Goal: Check status

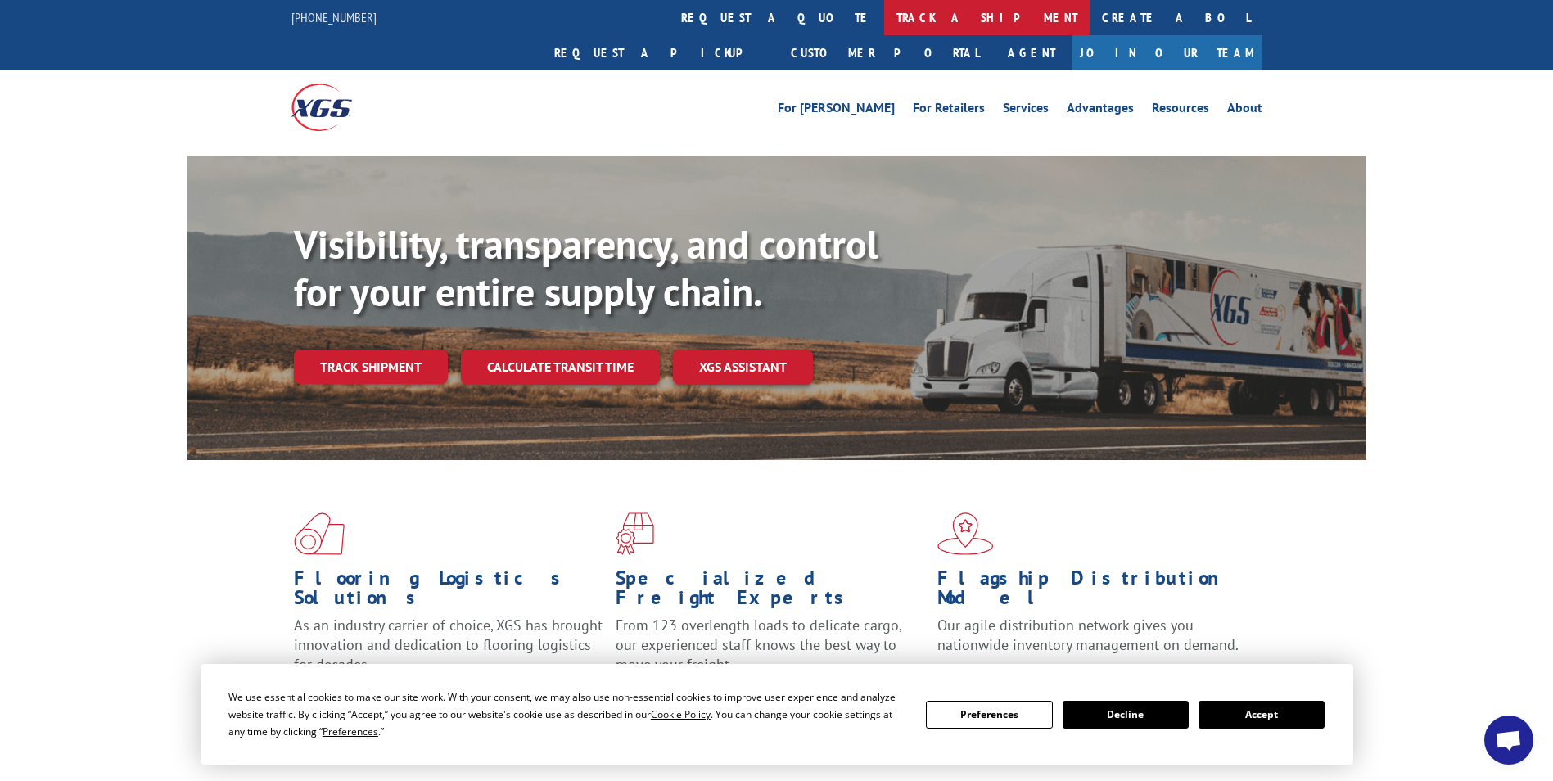
click at [884, 13] on link "track a shipment" at bounding box center [986, 17] width 205 height 35
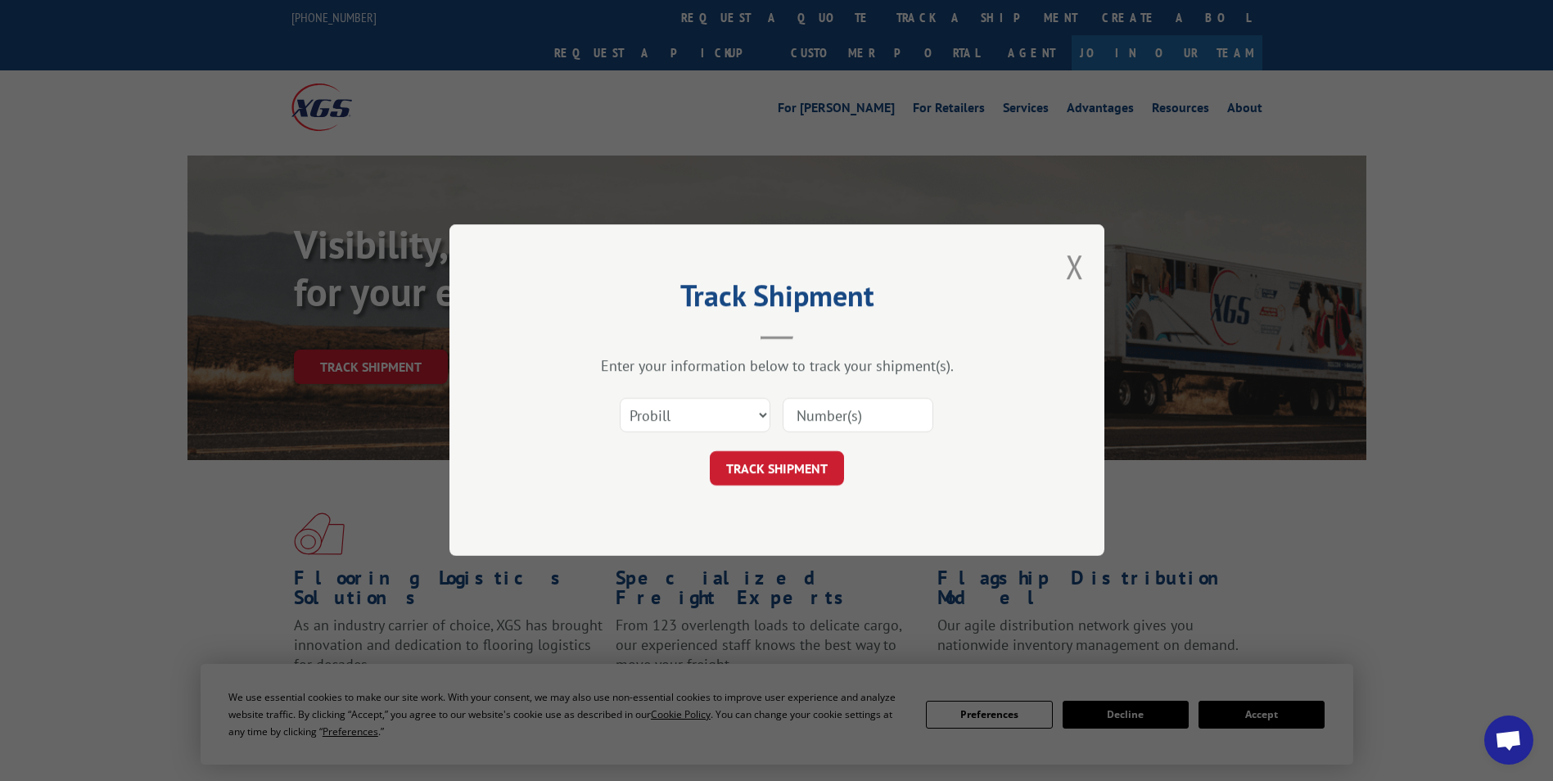
click at [878, 405] on input at bounding box center [858, 416] width 151 height 34
paste input "17058886"
type input "17058886"
click at [773, 480] on button "TRACK SHIPMENT" at bounding box center [777, 469] width 134 height 34
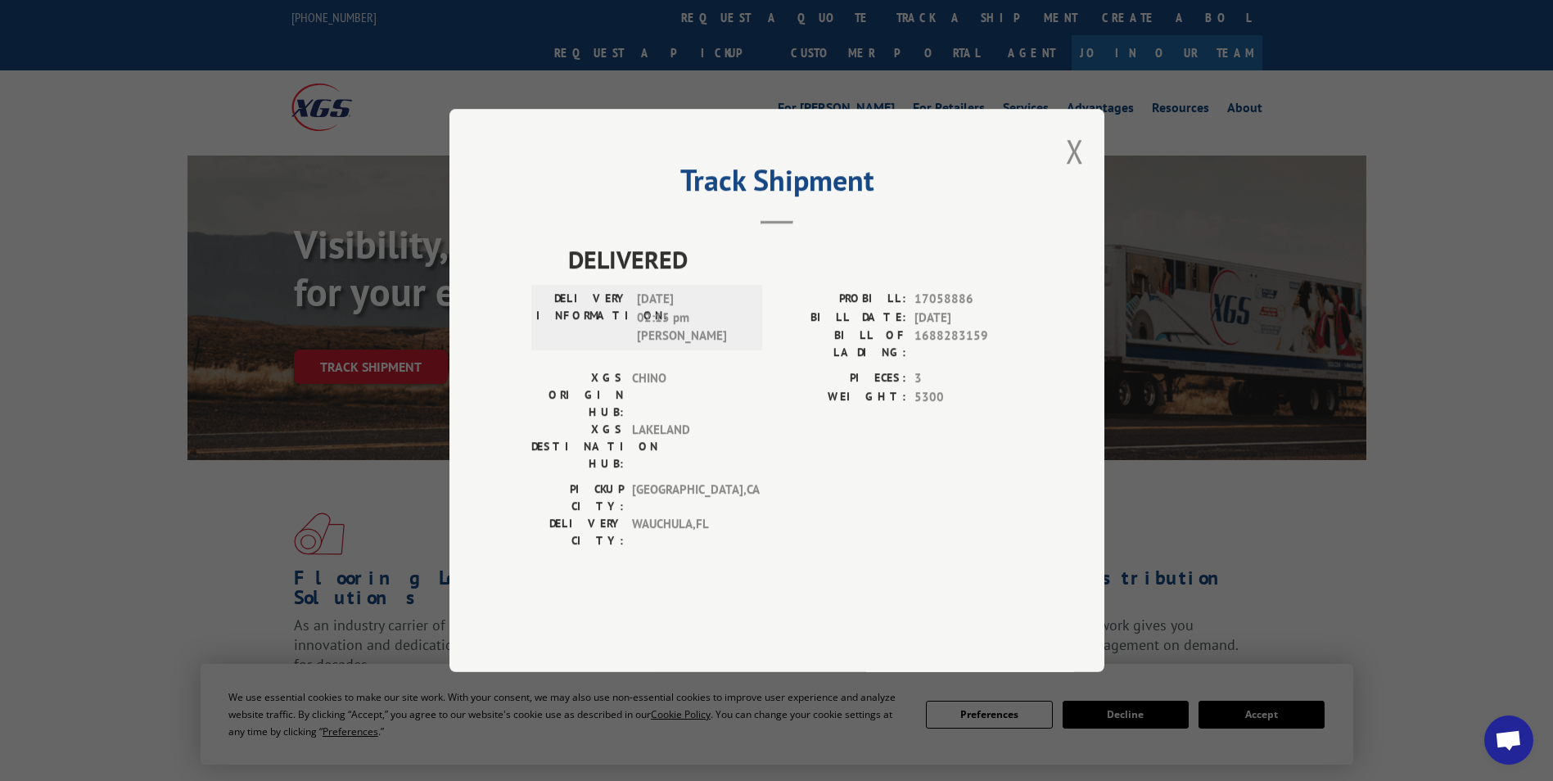
click at [848, 369] on div "PROBILL: 17058886 BILL DATE: [DATE] BILL OF LADING: 1688283159" at bounding box center [900, 329] width 246 height 79
click at [816, 277] on span "DELIVERED" at bounding box center [795, 259] width 454 height 37
drag, startPoint x: 671, startPoint y: 497, endPoint x: 714, endPoint y: 489, distance: 43.3
click at [714, 515] on span "WAUCHULA , [GEOGRAPHIC_DATA]" at bounding box center [687, 532] width 111 height 34
drag, startPoint x: 714, startPoint y: 489, endPoint x: 826, endPoint y: 444, distance: 120.8
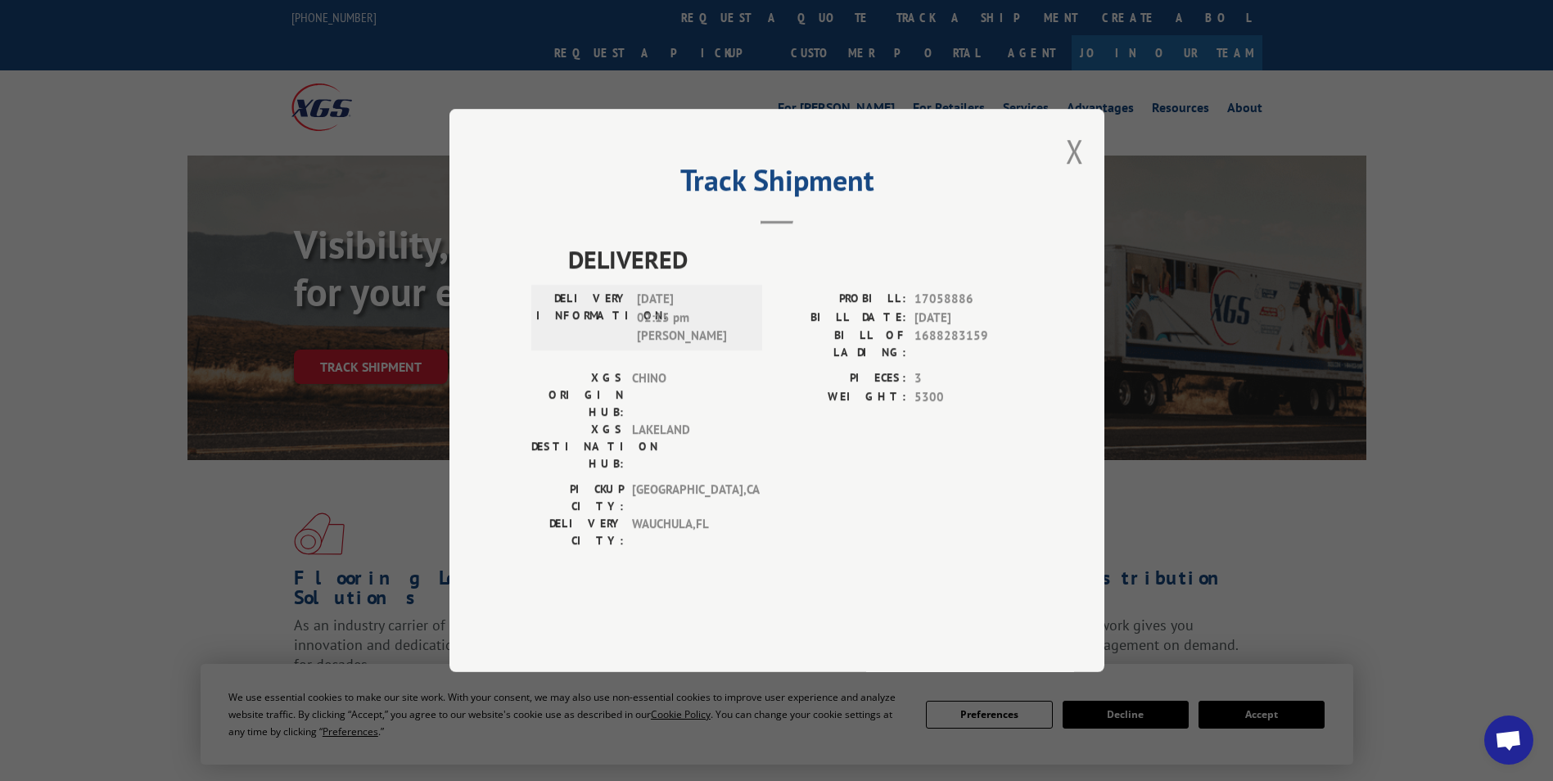
click at [825, 446] on div "PIECES: 3 WEIGHT: 5300" at bounding box center [900, 424] width 246 height 111
drag, startPoint x: 917, startPoint y: 391, endPoint x: 720, endPoint y: 350, distance: 201.6
click at [916, 369] on div "PROBILL: 17058886 BILL DATE: [DATE] BILL OF LADING: 1688283159" at bounding box center [900, 329] width 246 height 79
click at [712, 350] on div "DELIVERY INFORMATION: [DATE] 02:15 pm [PERSON_NAME]: 17058886 BILL DATE: [DATE]…" at bounding box center [776, 329] width 491 height 79
click at [749, 480] on div "[GEOGRAPHIC_DATA]: [GEOGRAPHIC_DATA] , [GEOGRAPHIC_DATA]" at bounding box center [641, 497] width 221 height 34
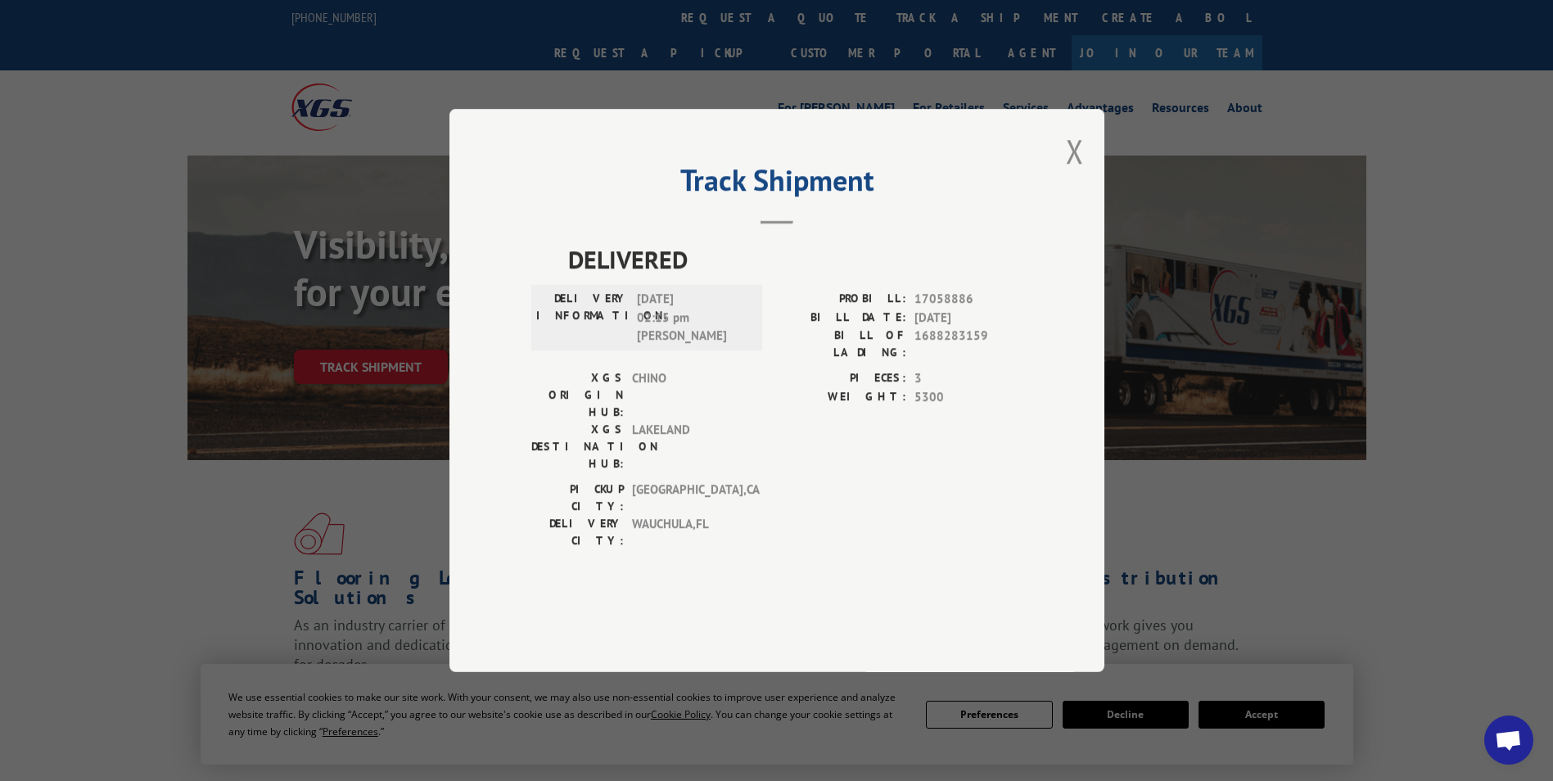
drag, startPoint x: 749, startPoint y: 466, endPoint x: 821, endPoint y: 439, distance: 76.9
click at [821, 439] on div "DELIVERED DELIVERY INFORMATION: [DATE] 02:15 pm [PERSON_NAME]: 17058886 BILL DA…" at bounding box center [776, 399] width 491 height 317
drag, startPoint x: 821, startPoint y: 439, endPoint x: 901, endPoint y: 377, distance: 101.0
click at [901, 369] on div "PROBILL: 17058886 BILL DATE: [DATE] BILL OF LADING: 1688283159" at bounding box center [900, 329] width 246 height 79
drag, startPoint x: 901, startPoint y: 377, endPoint x: 1081, endPoint y: 204, distance: 249.5
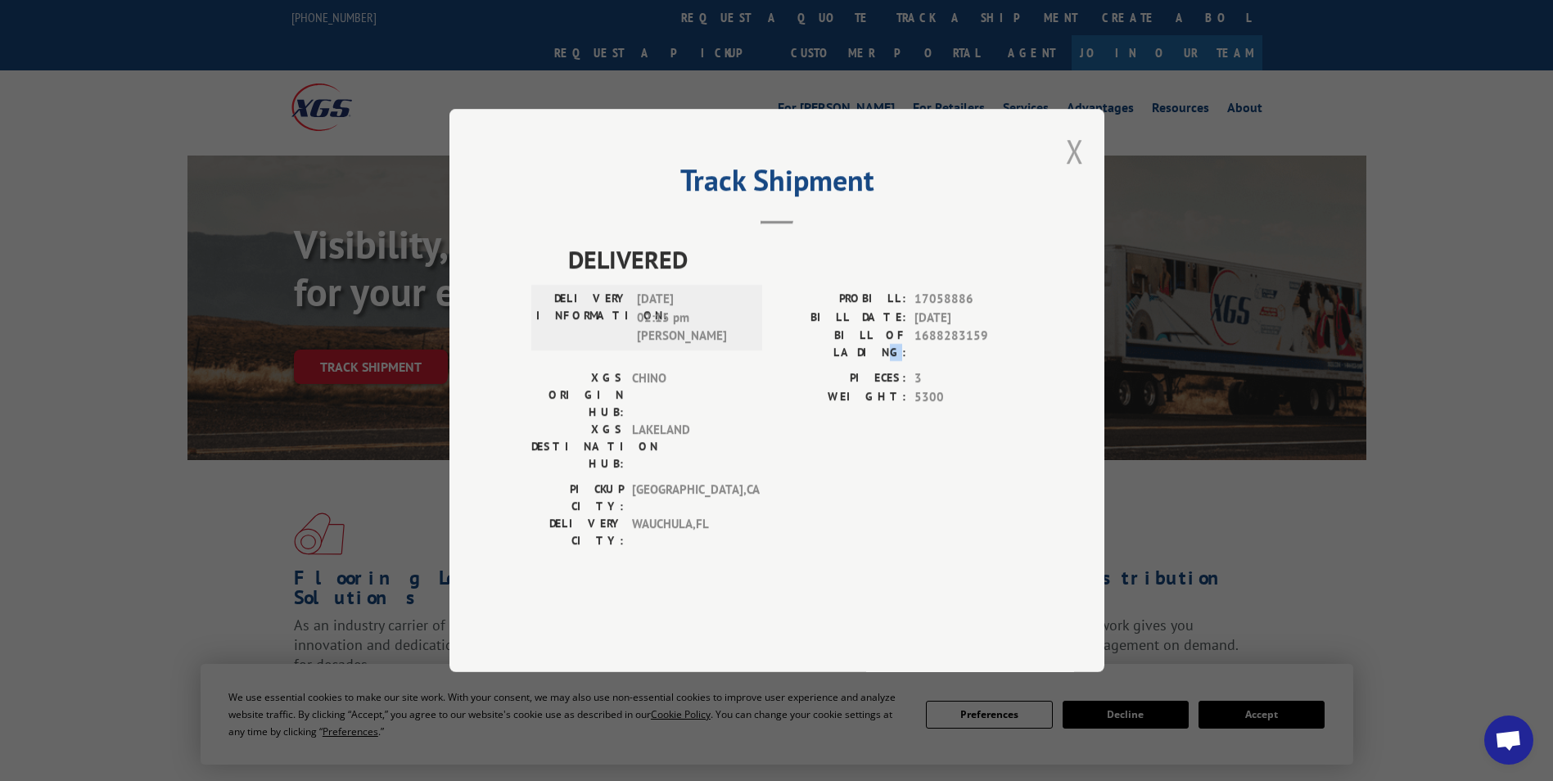
click at [1081, 173] on button "Close modal" at bounding box center [1075, 150] width 18 height 43
